Goal: Task Accomplishment & Management: Manage account settings

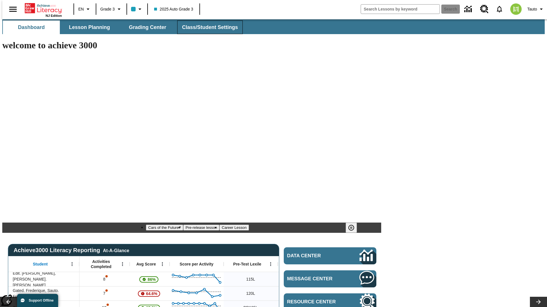
click at [207, 27] on span "Class/Student Settings" at bounding box center [210, 27] width 56 height 7
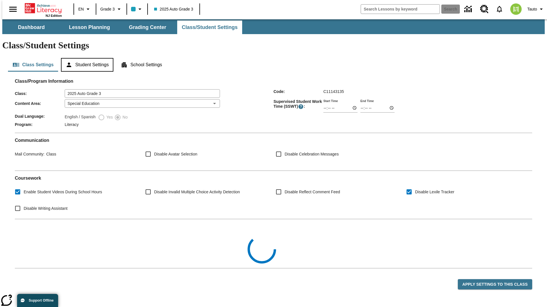
click at [86, 58] on button "Student Settings" at bounding box center [87, 65] width 52 height 14
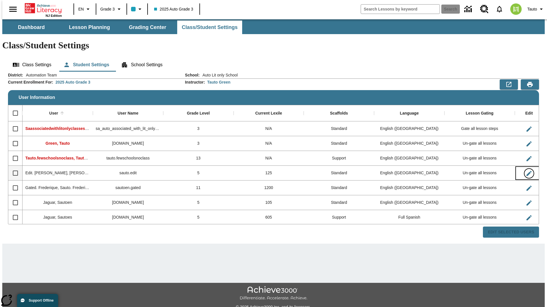
click at [526, 171] on icon "Edit User" at bounding box center [528, 173] width 5 height 5
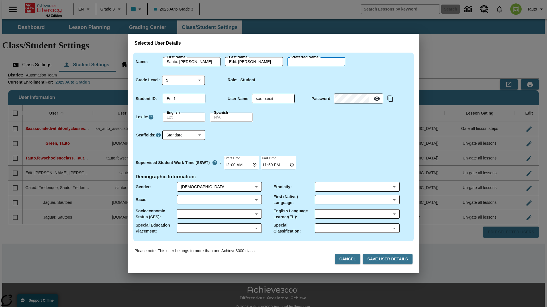
type input "[PERSON_NAME]"
click at [350, 259] on button "Cancel" at bounding box center [347, 259] width 26 height 11
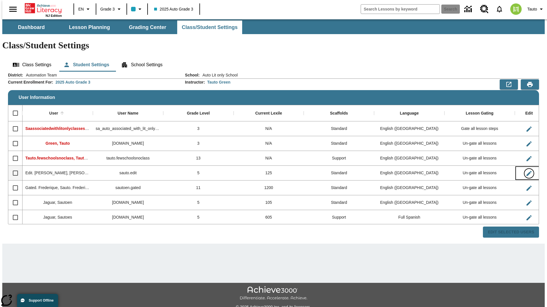
click at [526, 171] on icon "Edit User" at bounding box center [528, 173] width 5 height 5
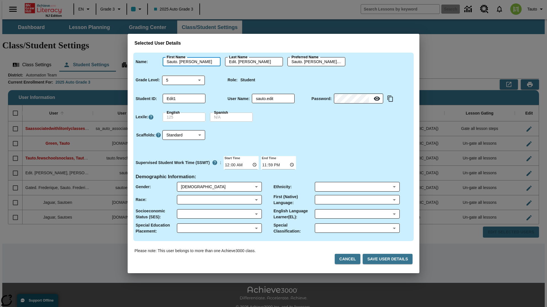
type input "Sauto. [PERSON_NAME]"
type input "Edit. [PERSON_NAME]"
type input "Sauto. [PERSON_NAME].Edit. [PERSON_NAME]"
click at [183, 80] on body "Skip to main content NJ Edition EN Grade 3 2025 Auto Grade 3 Search 0 Tauto Das…" at bounding box center [273, 169] width 542 height 301
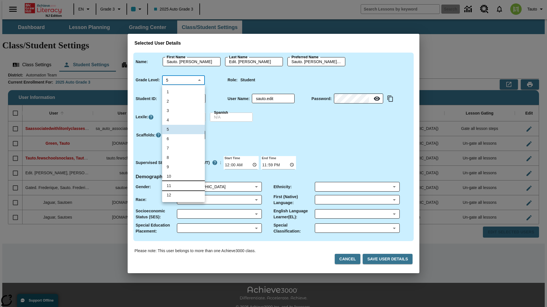
click at [183, 186] on li "11" at bounding box center [183, 185] width 43 height 9
type input "11"
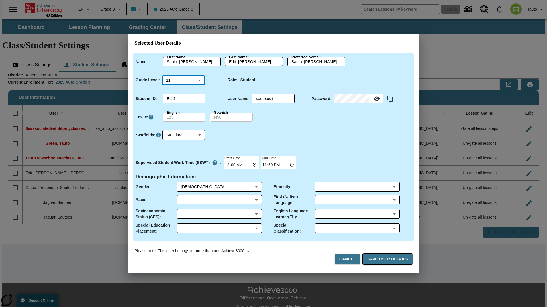
click at [388, 259] on button "Save User Details" at bounding box center [387, 259] width 50 height 11
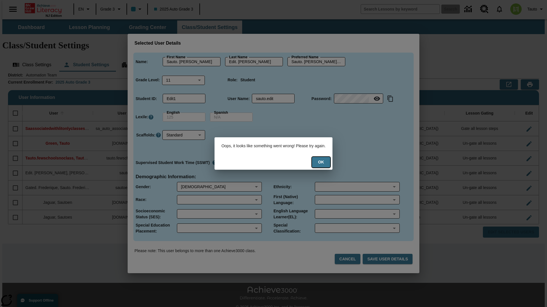
click at [325, 162] on button "Ok" at bounding box center [321, 162] width 18 height 11
